Goal: Task Accomplishment & Management: Complete application form

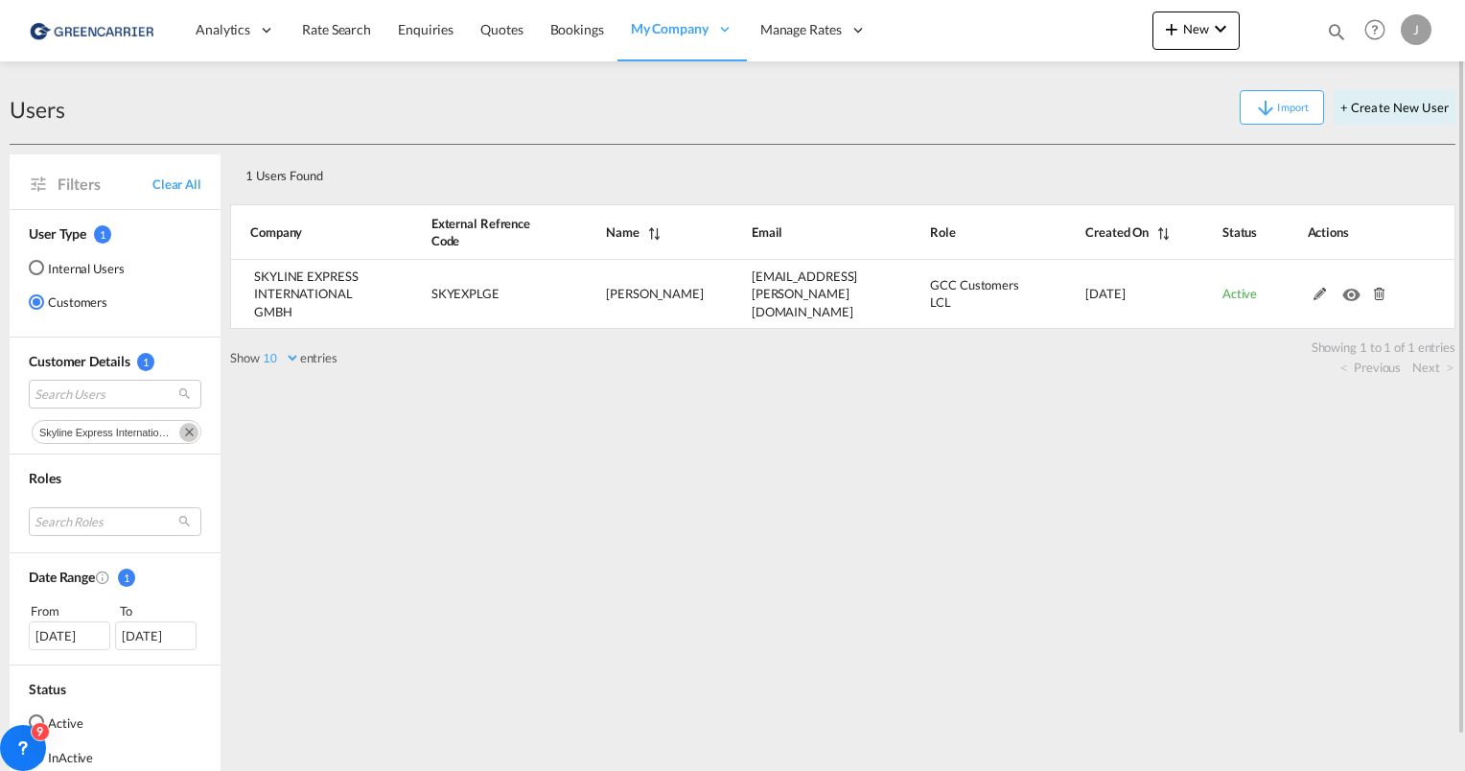
click at [111, 30] on img at bounding box center [93, 30] width 129 height 43
click at [78, 27] on img at bounding box center [93, 30] width 129 height 43
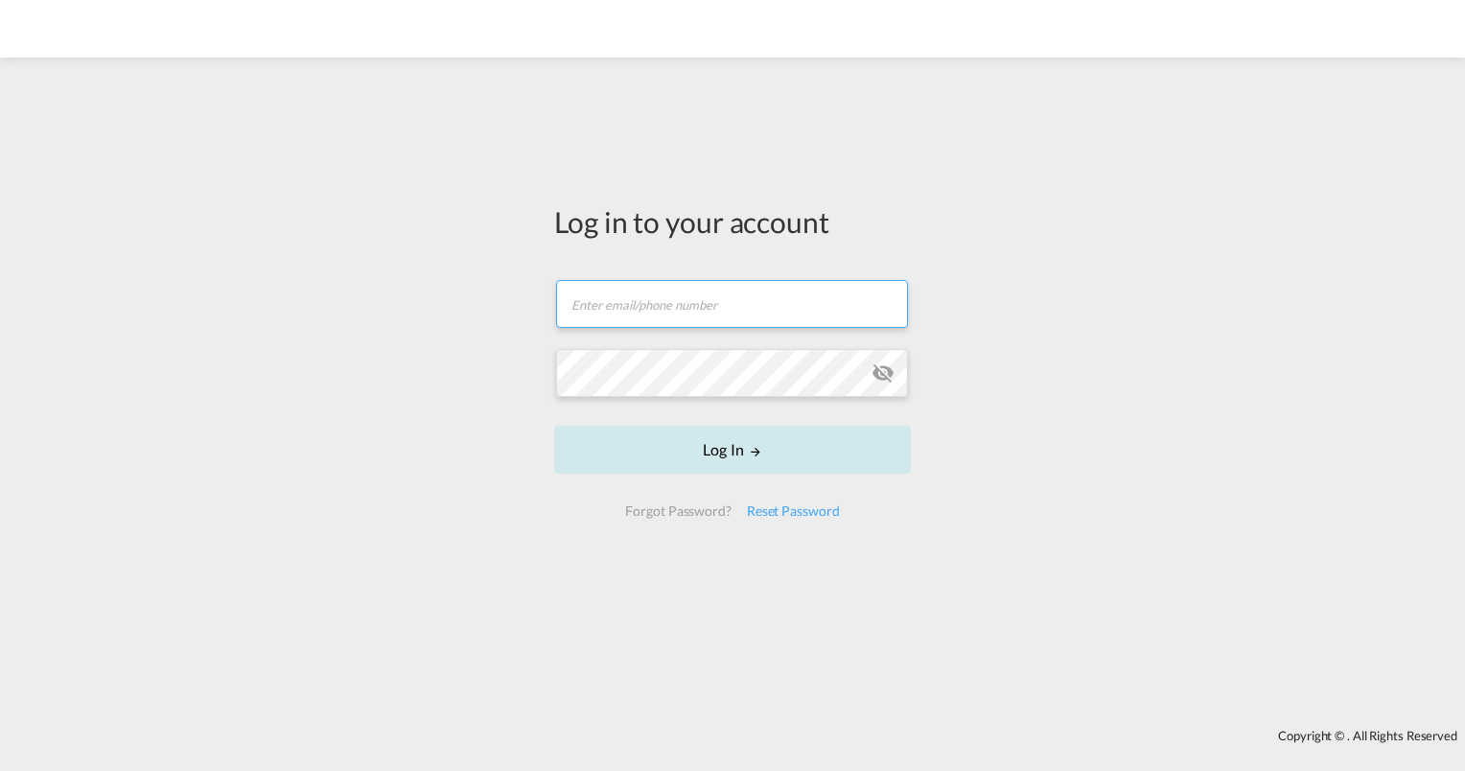
type input "julian.geise@greencarrier.com"
click at [740, 460] on button "Log In" at bounding box center [732, 450] width 357 height 48
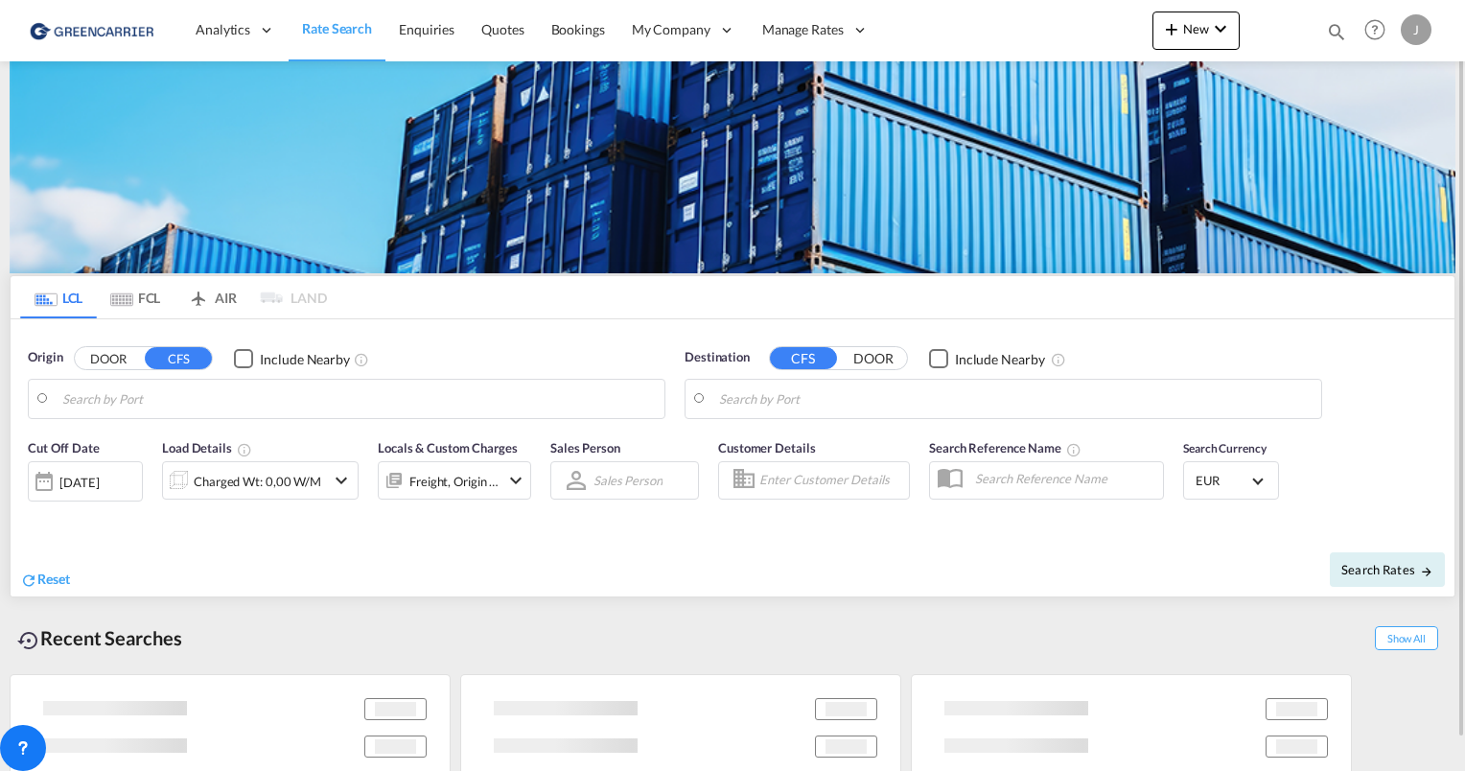
type input "Hamburg, DEHAM"
type input "Shanghai, SH, CNSHA"
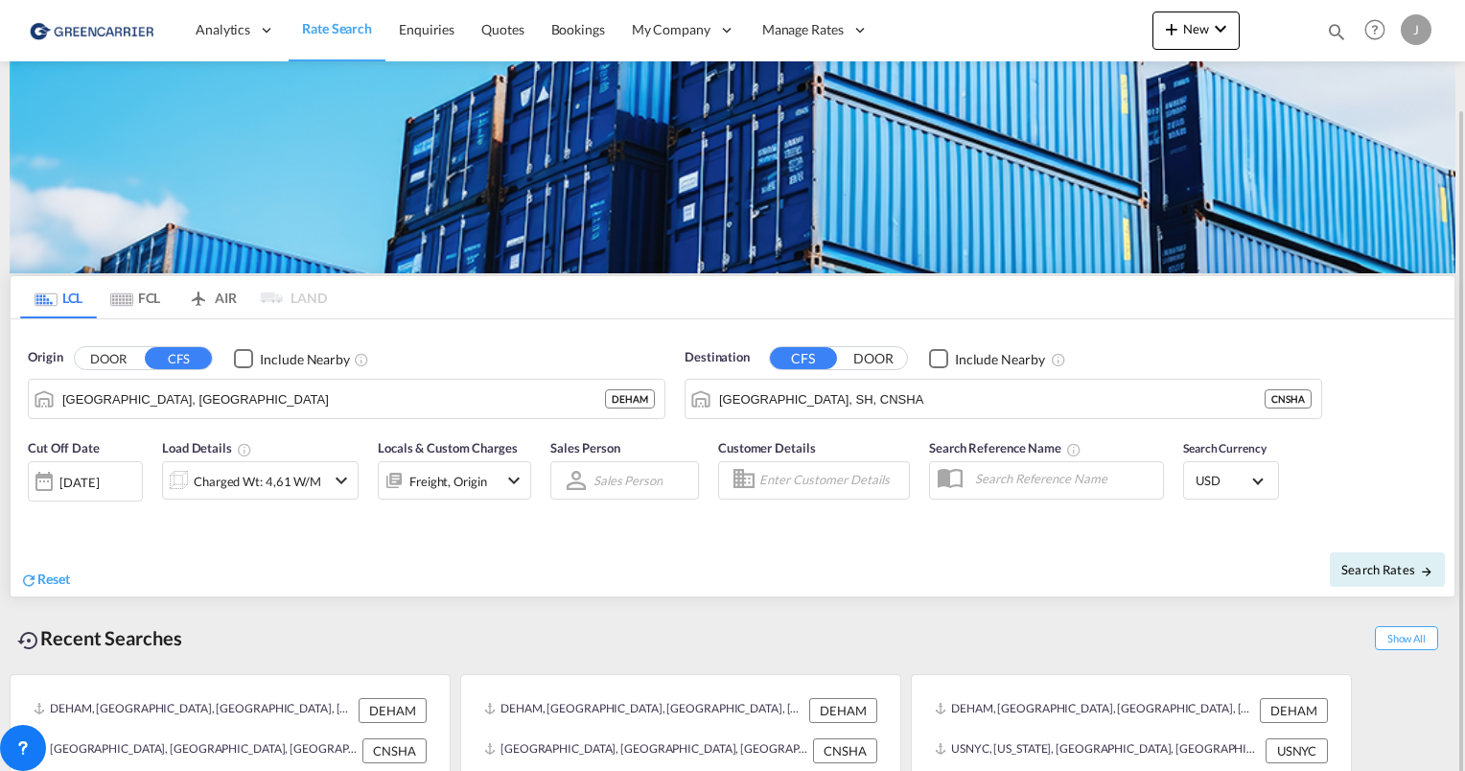
scroll to position [56, 0]
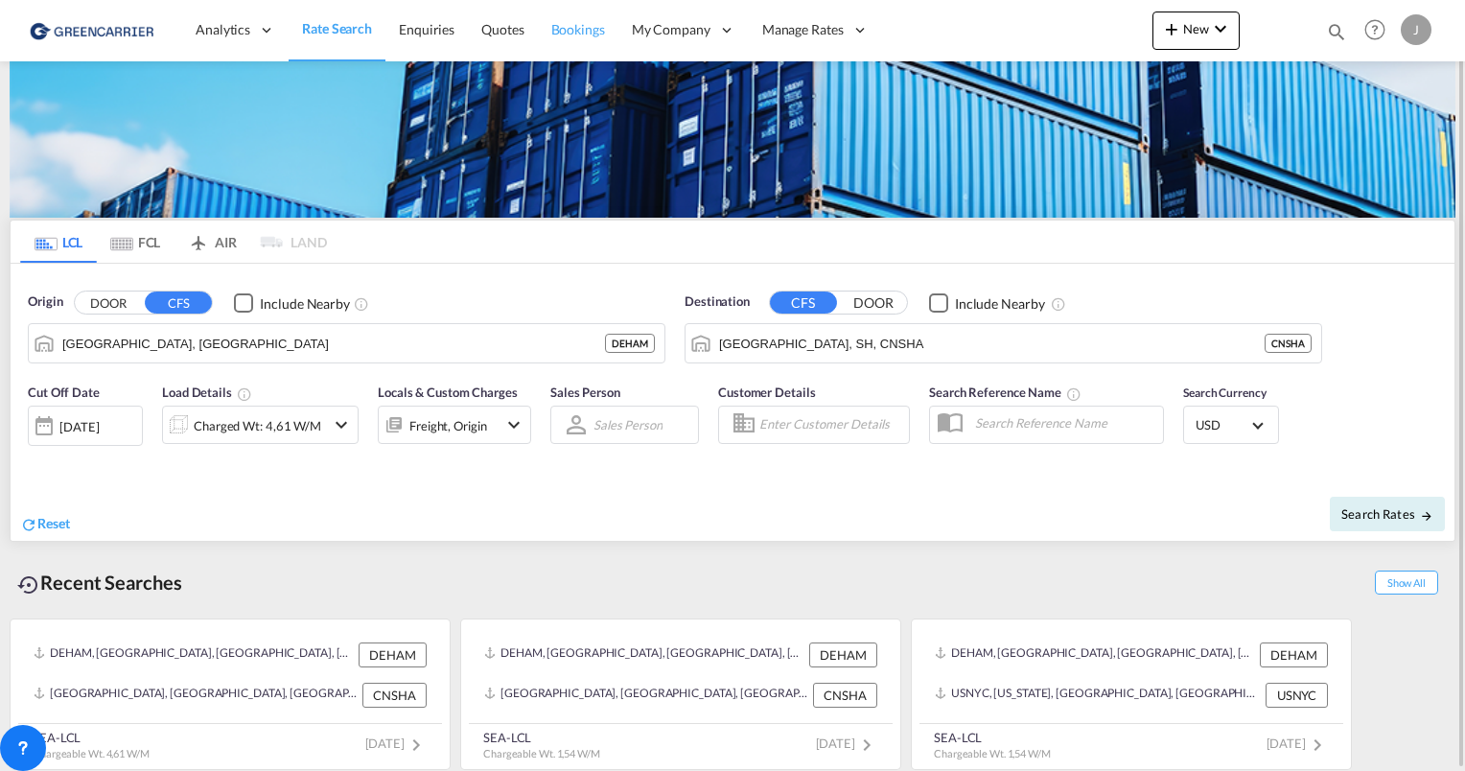
click at [551, 32] on span "Bookings" at bounding box center [578, 29] width 54 height 16
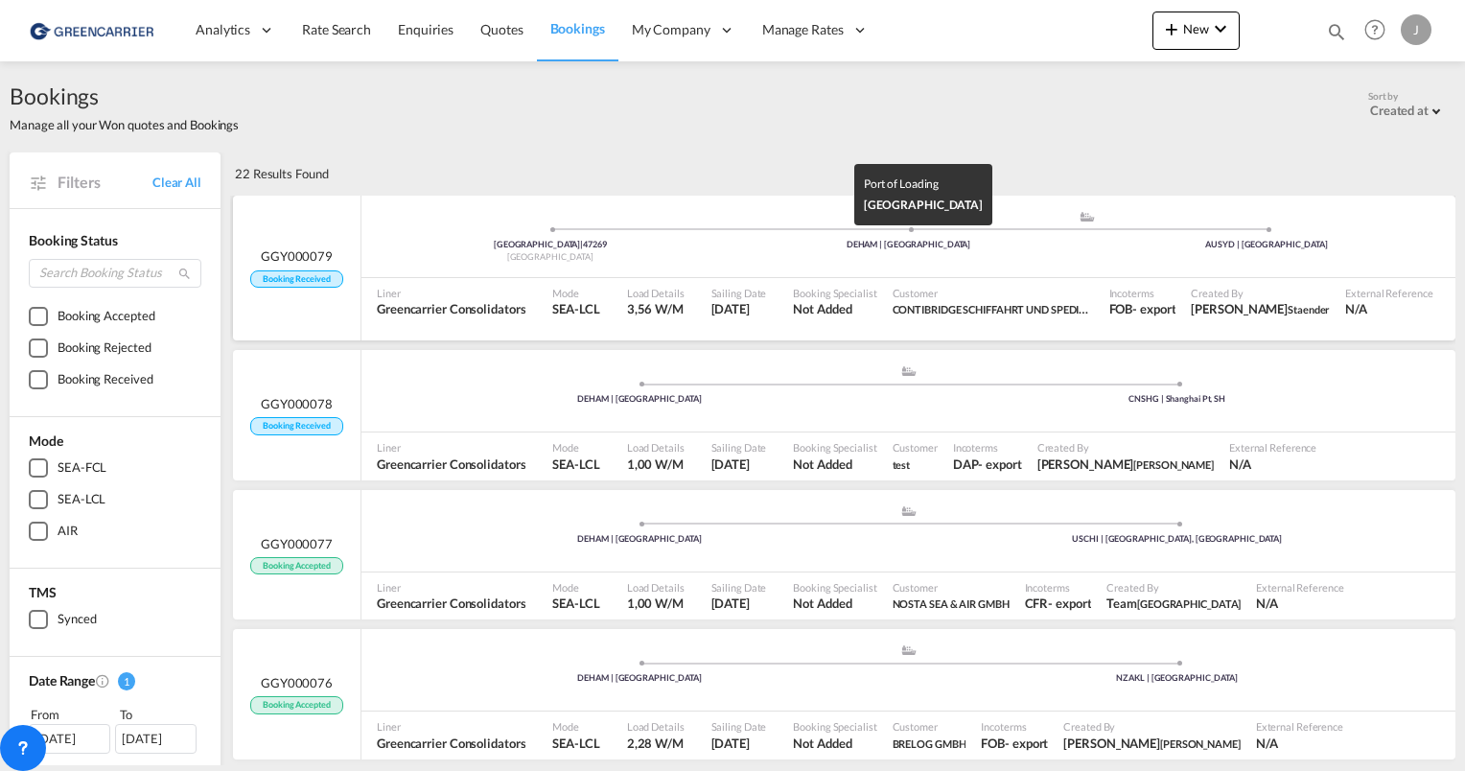
click at [916, 246] on div "DEHAM | Hamburg" at bounding box center [909, 245] width 359 height 12
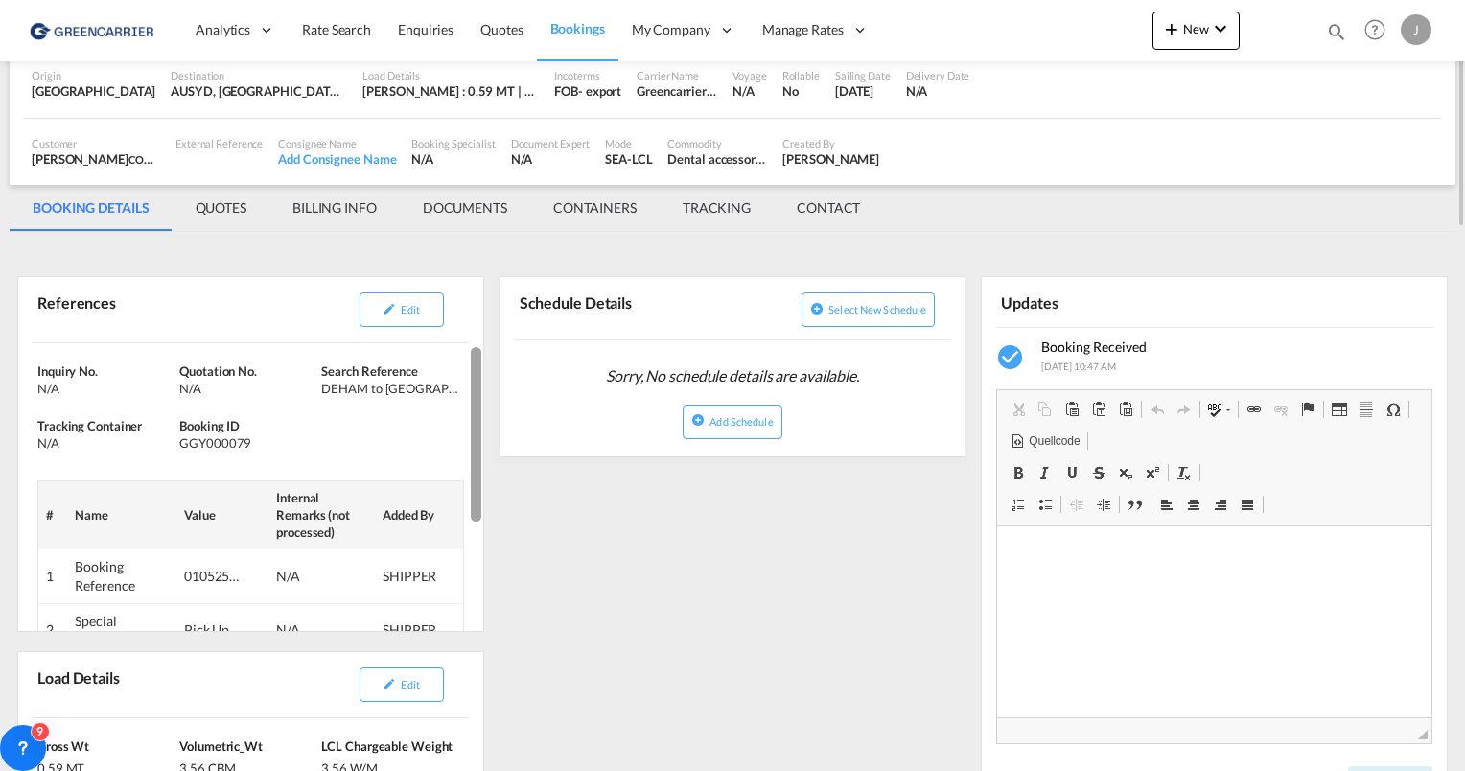
scroll to position [171, 0]
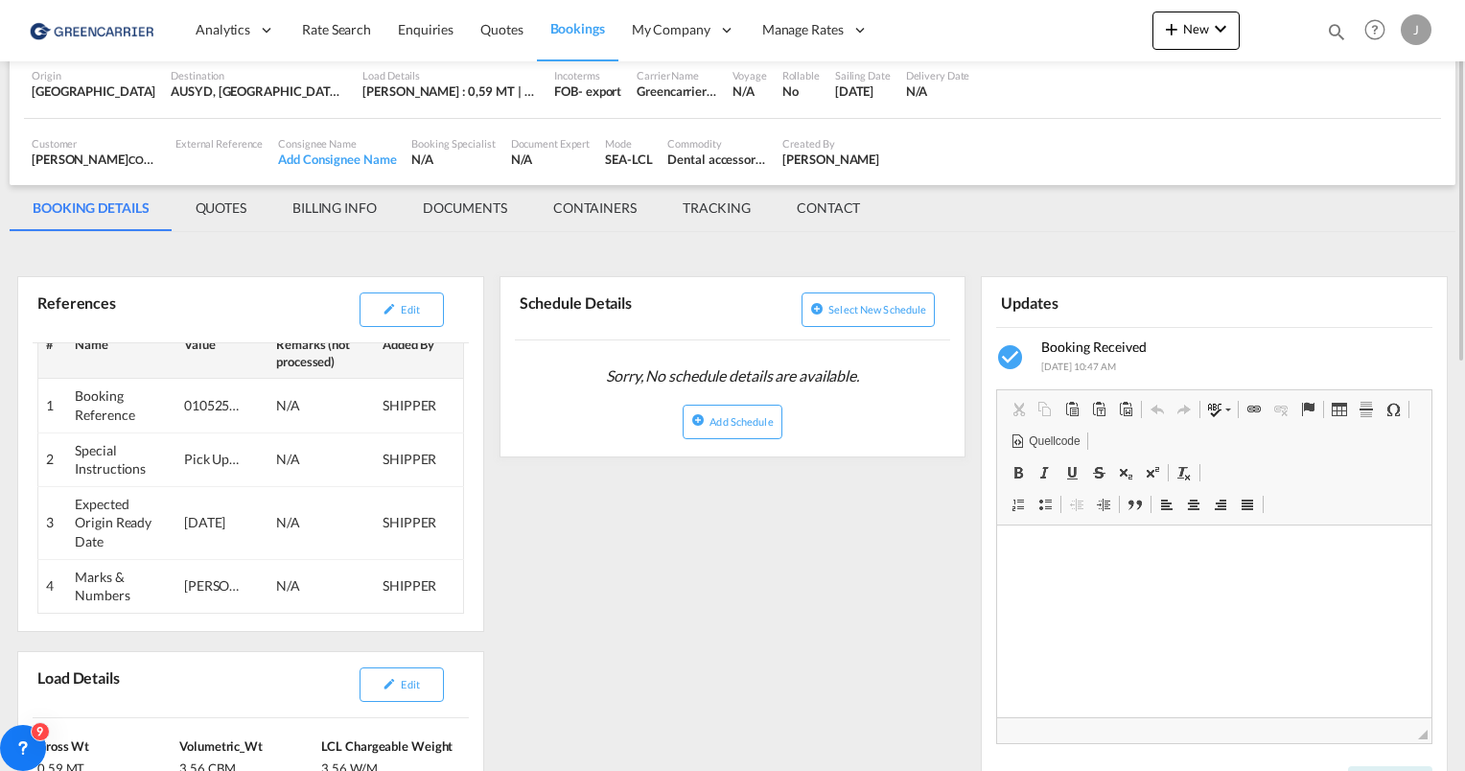
click at [458, 209] on md-tab-item "DOCUMENTS" at bounding box center [465, 208] width 130 height 46
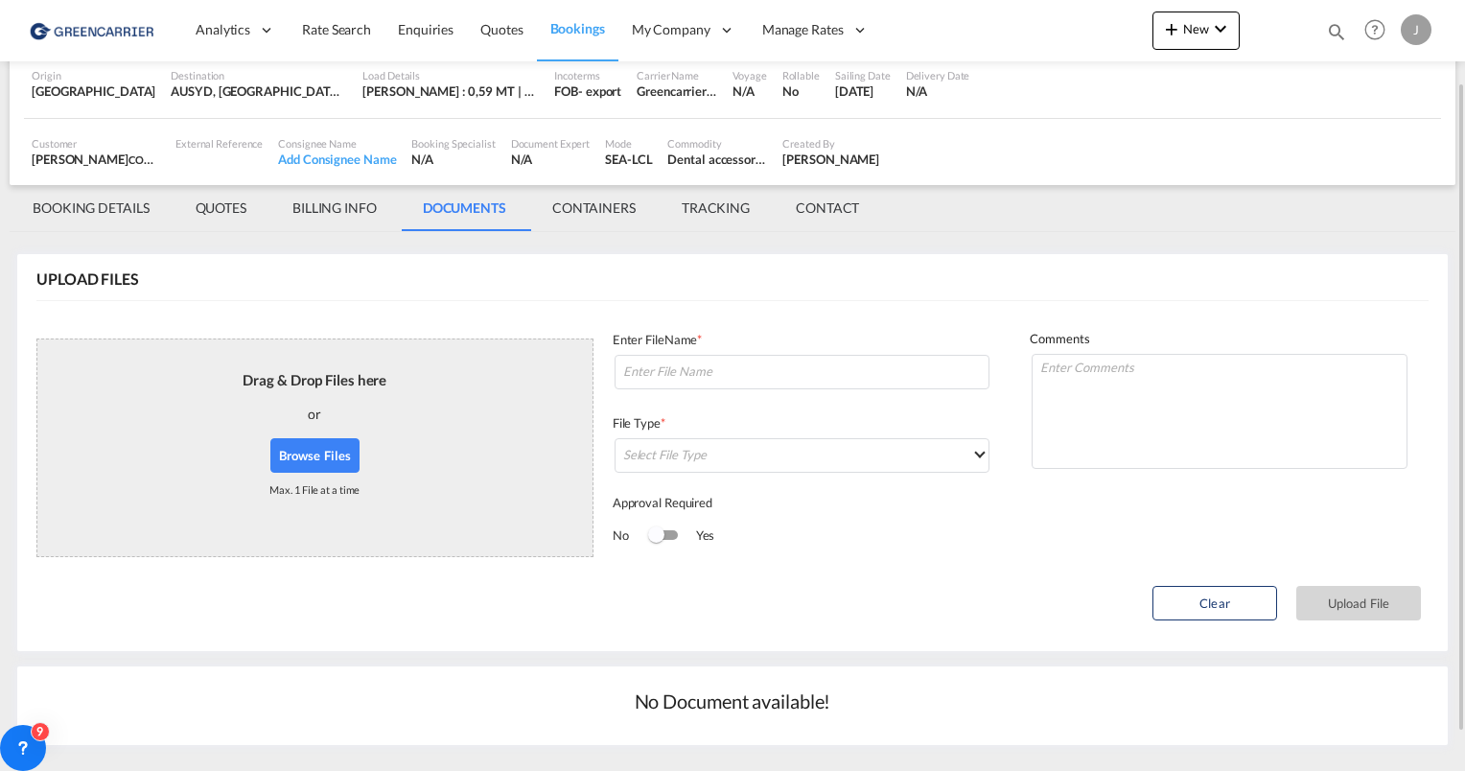
click at [129, 199] on md-tab-item "BOOKING DETAILS" at bounding box center [91, 208] width 163 height 46
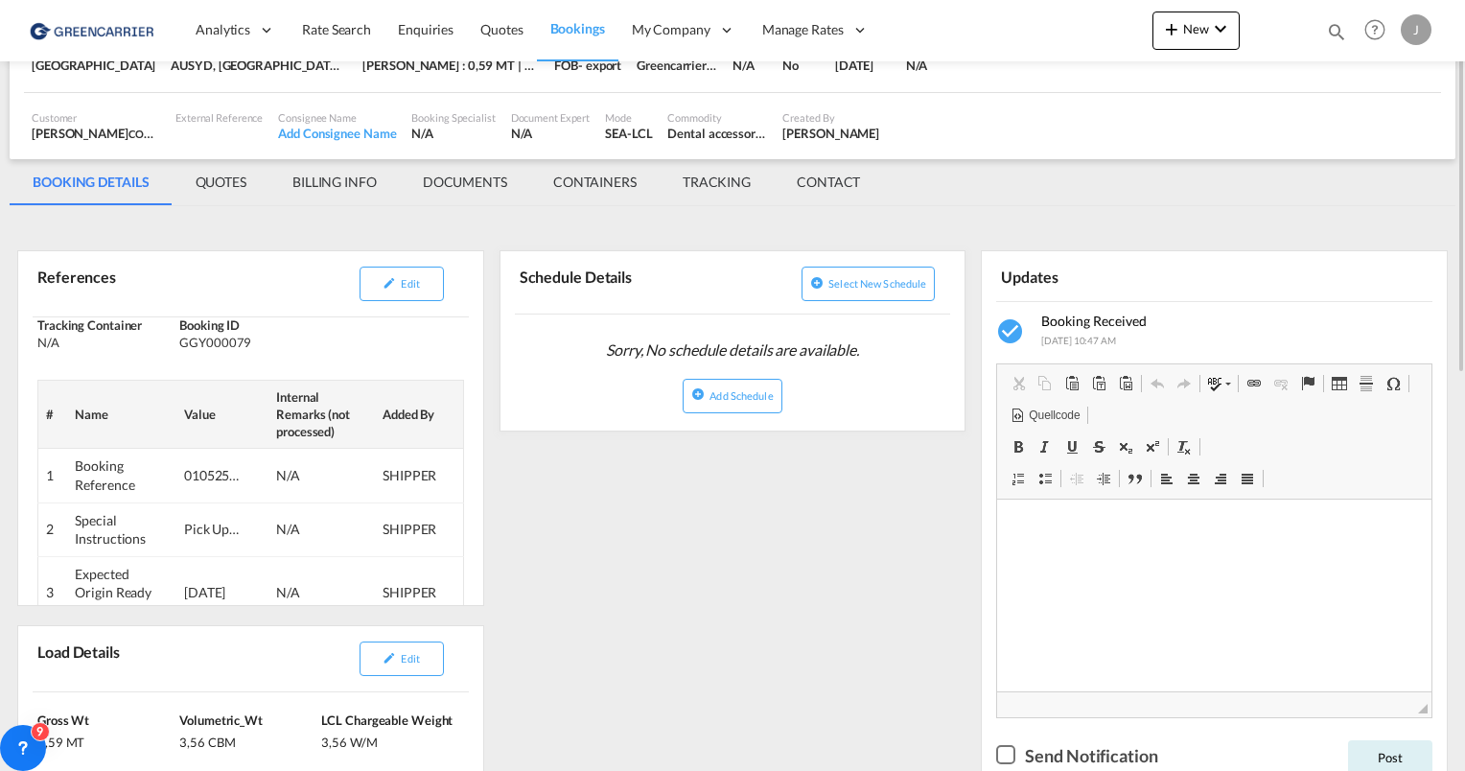
scroll to position [0, 0]
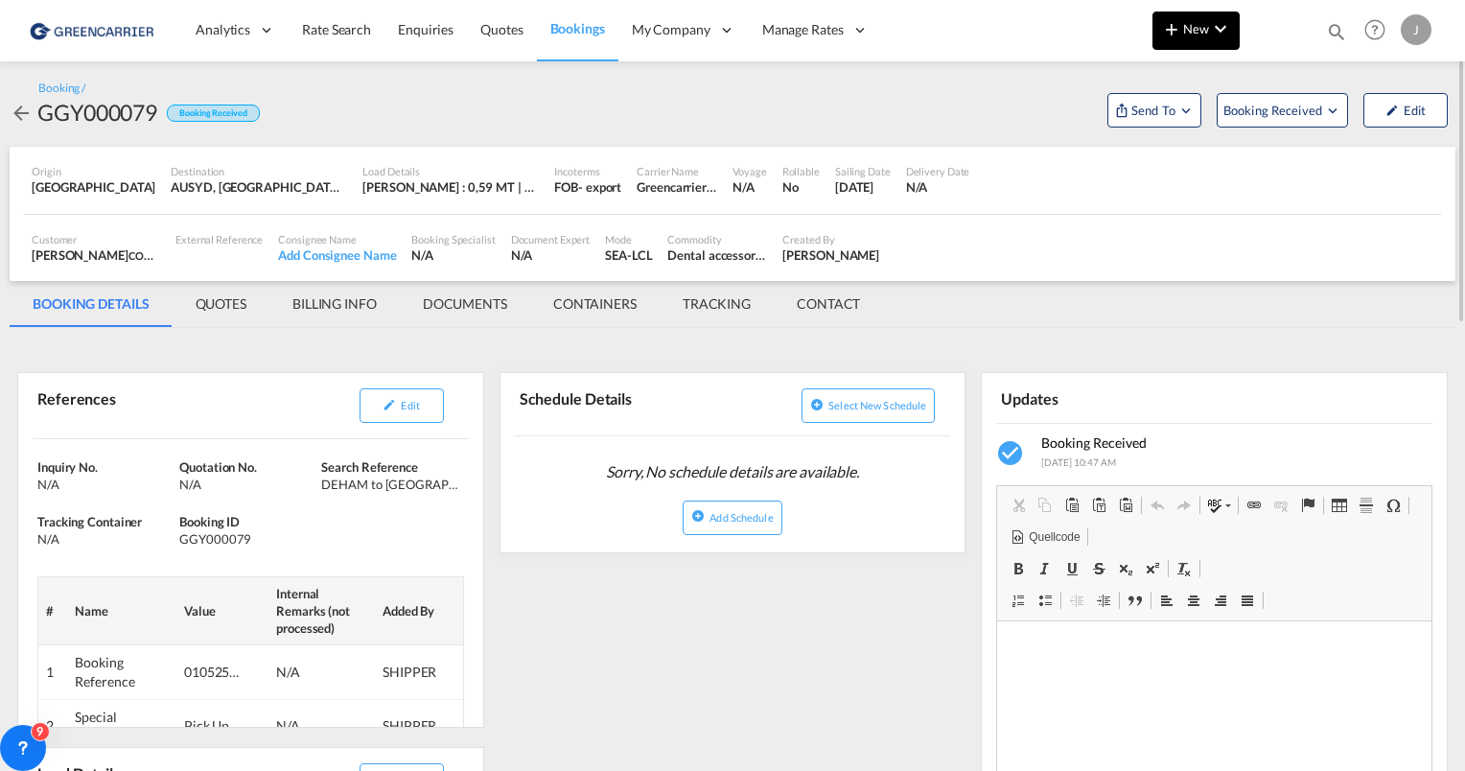
click at [1205, 30] on span "New" at bounding box center [1196, 28] width 72 height 15
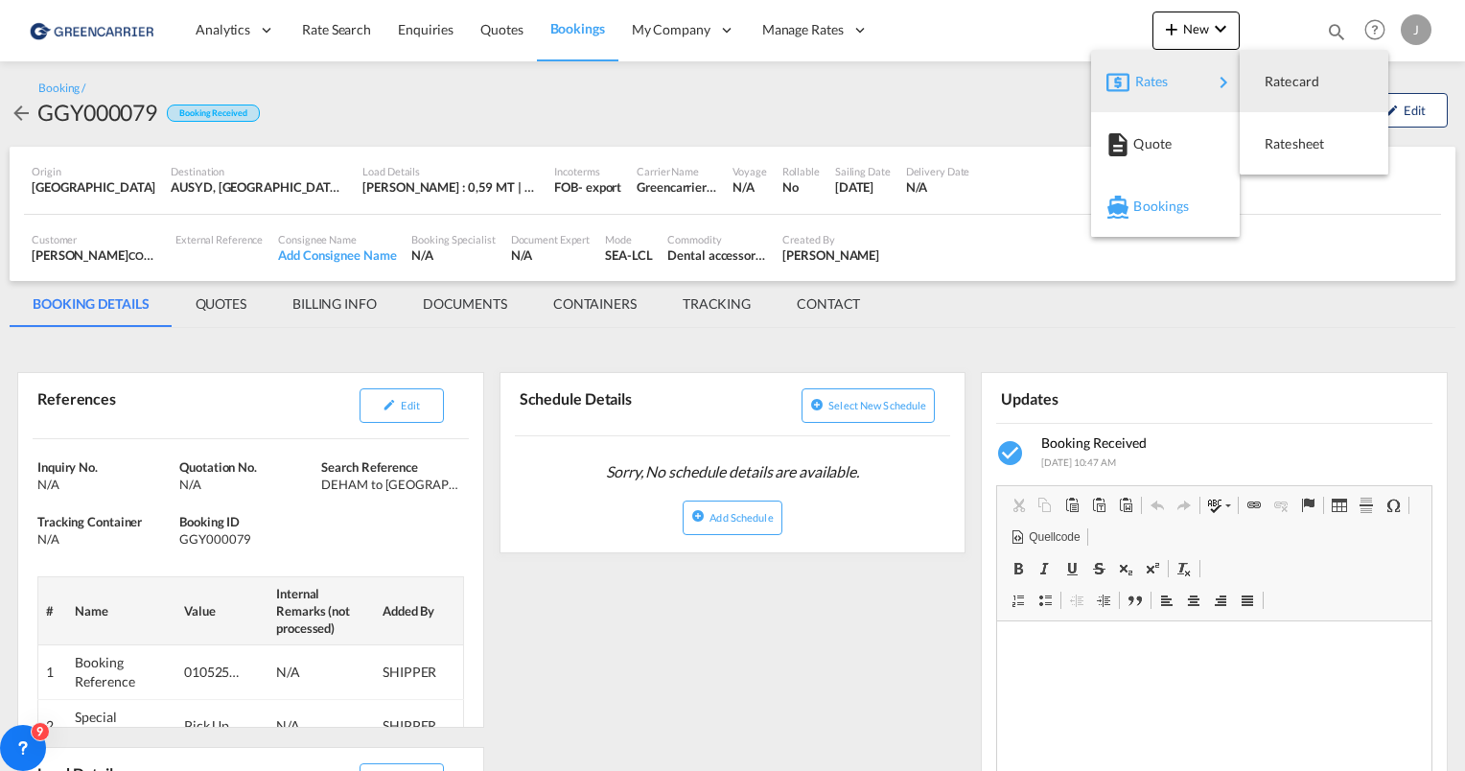
click at [1150, 211] on span "Bookings" at bounding box center [1143, 206] width 21 height 38
